Goal: Information Seeking & Learning: Learn about a topic

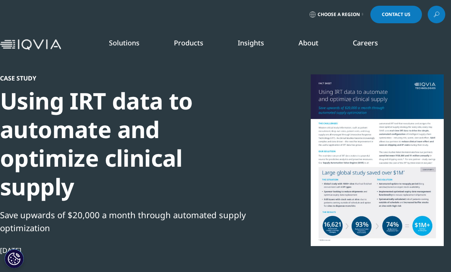
click at [63, 224] on link "Interactive Response Technology (IRT)" at bounding box center [66, 221] width 102 height 17
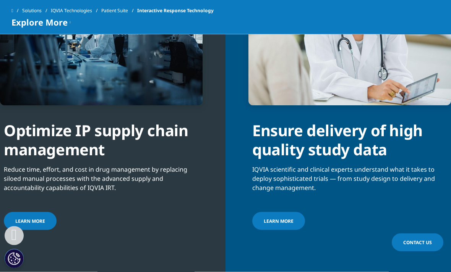
scroll to position [1388, 0]
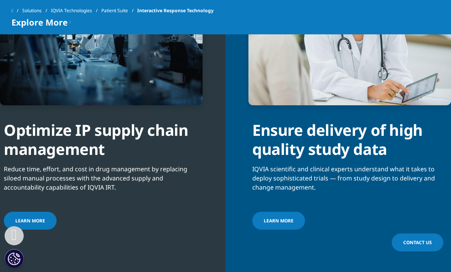
click at [41, 217] on link "LEARN MORE" at bounding box center [30, 221] width 53 height 18
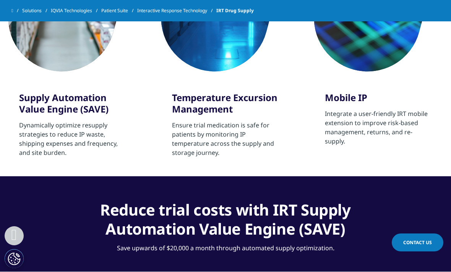
scroll to position [432, 0]
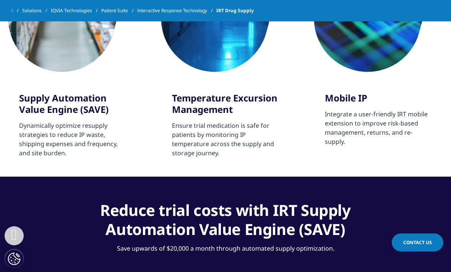
click at [40, 136] on p "Dynamically optimize resupply strategies to reduce IP waste, shipping expenses …" at bounding box center [72, 139] width 107 height 37
click at [35, 107] on h3 "Supply Automation Value Engine (SAVE)" at bounding box center [72, 103] width 107 height 23
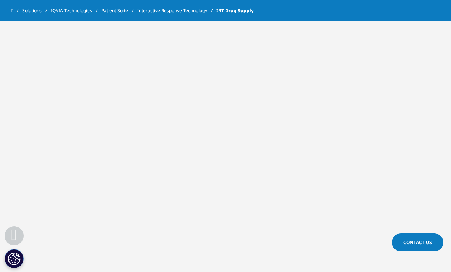
scroll to position [934, 0]
